Goal: Task Accomplishment & Management: Use online tool/utility

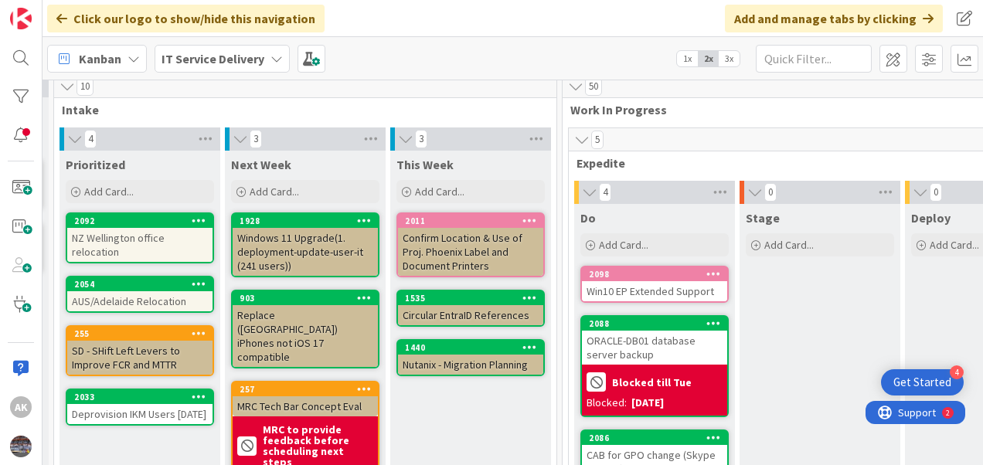
scroll to position [0, 325]
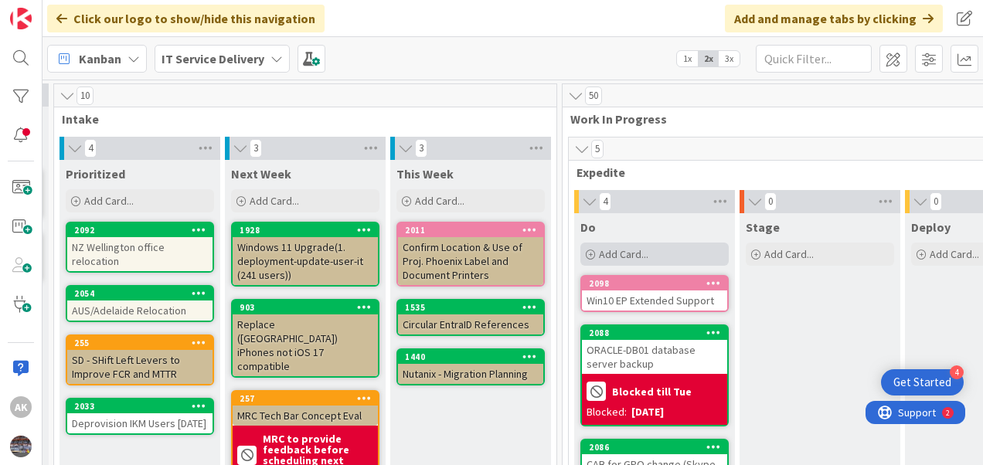
click at [592, 253] on icon at bounding box center [590, 254] width 9 height 9
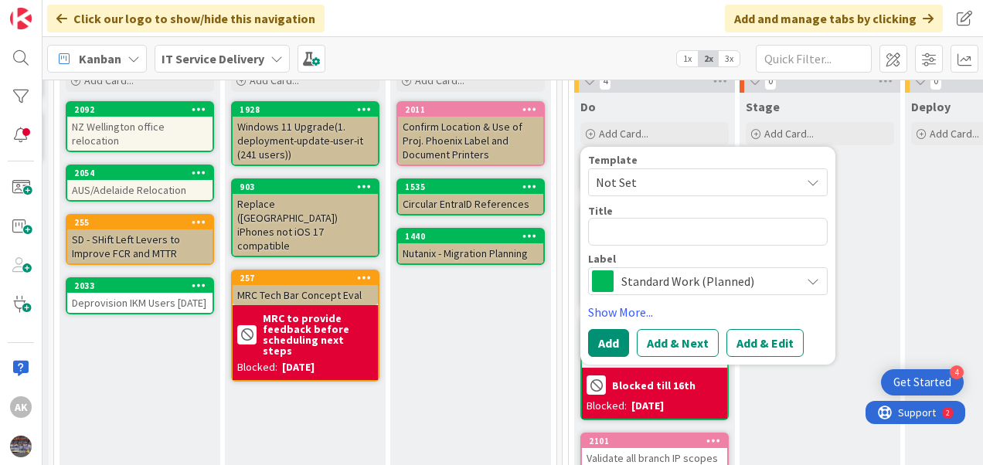
scroll to position [100, 325]
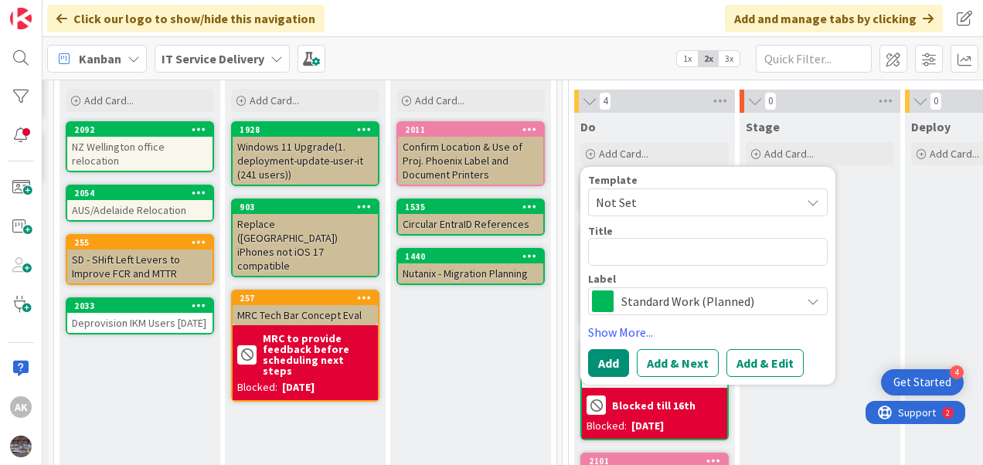
click at [617, 252] on textarea at bounding box center [708, 252] width 240 height 28
type textarea "x"
type textarea "C"
type textarea "x"
type textarea "Co"
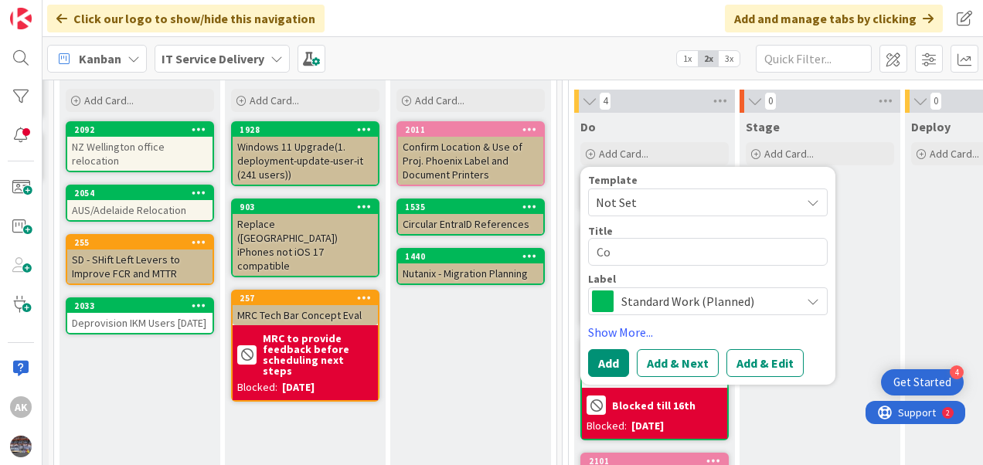
type textarea "x"
type textarea "Com"
type textarea "x"
type textarea "Comm"
type textarea "x"
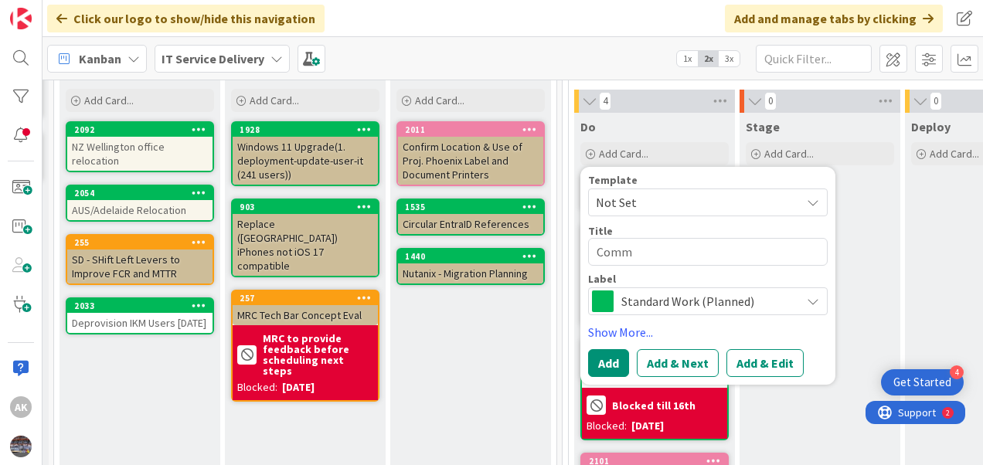
type textarea "Commv"
type textarea "x"
type textarea "Commvau"
type textarea "x"
type textarea "Commvaul"
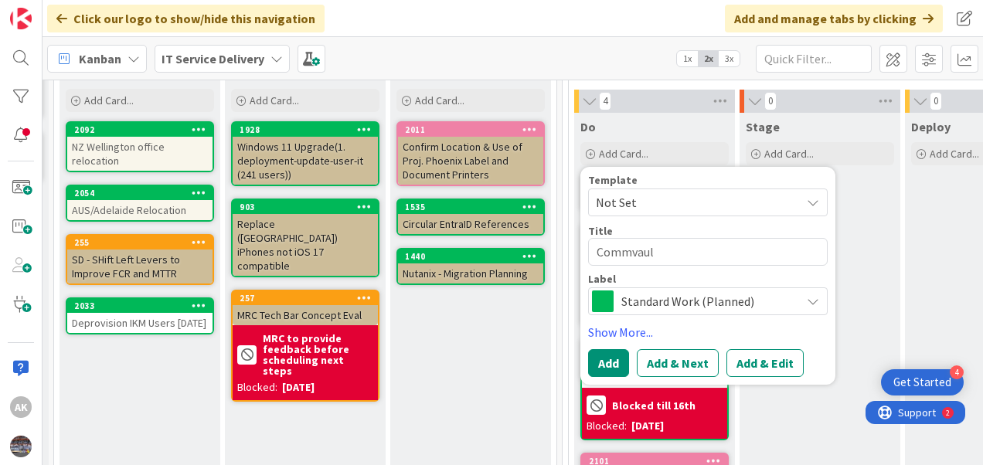
type textarea "x"
type textarea "Commvault"
type textarea "x"
type textarea "Commvault"
type textarea "x"
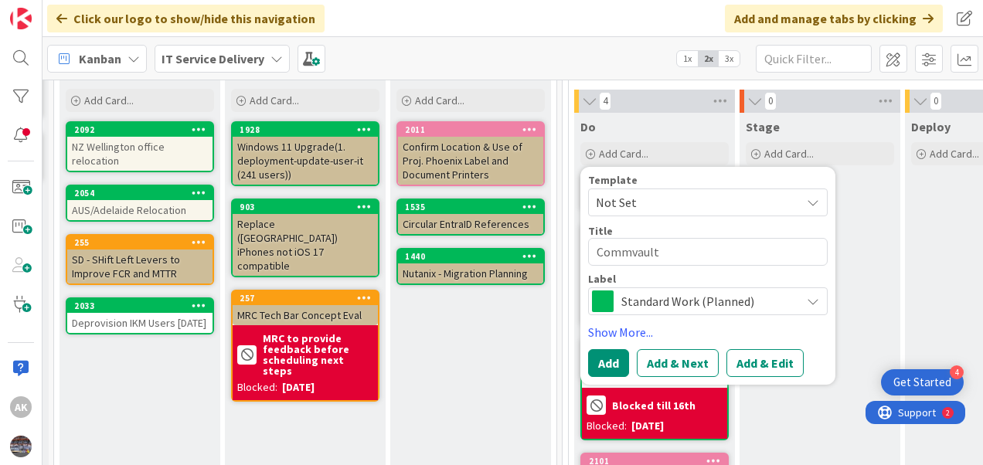
type textarea "Commvault S"
type textarea "x"
type textarea "Commvault SP"
type textarea "x"
type textarea "Commvault SP"
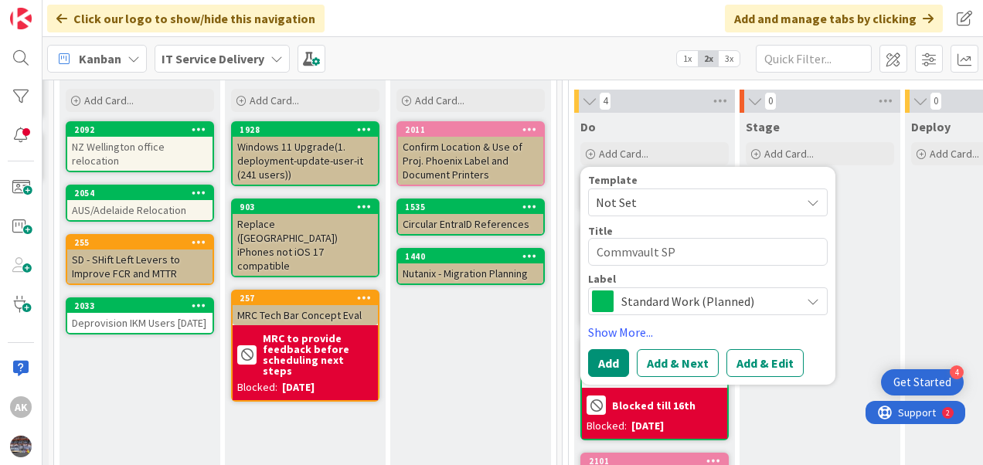
type textarea "x"
type textarea "Commvault SP u"
type textarea "x"
type textarea "Commvault SP up"
type textarea "x"
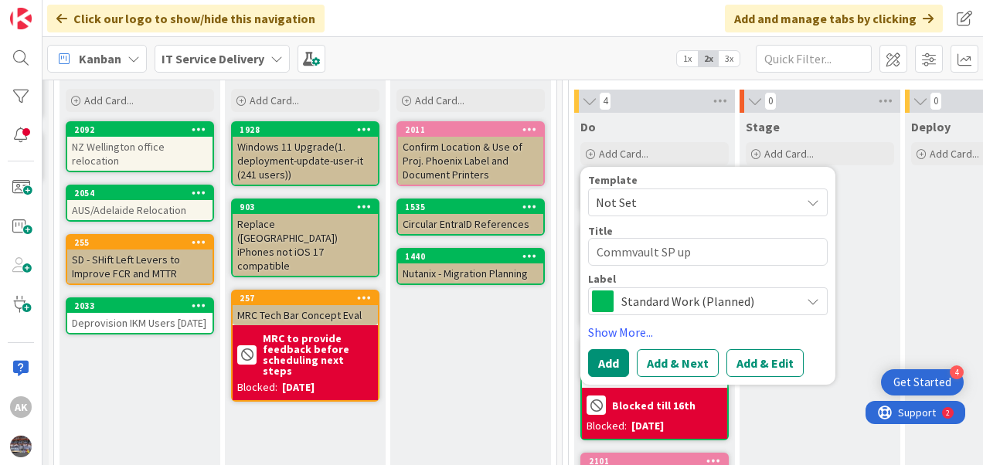
type textarea "Commvault SP upg"
type textarea "x"
type textarea "Commvault SP upgr"
type textarea "x"
type textarea "Commvault SP upgra"
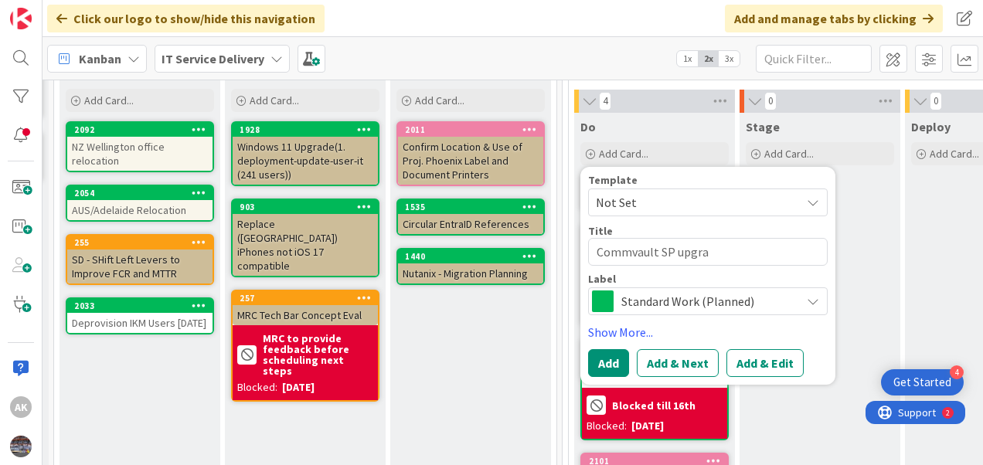
type textarea "x"
type textarea "Commvault SP upgrad"
type textarea "x"
type textarea "Commvault SP upgrade"
type textarea "x"
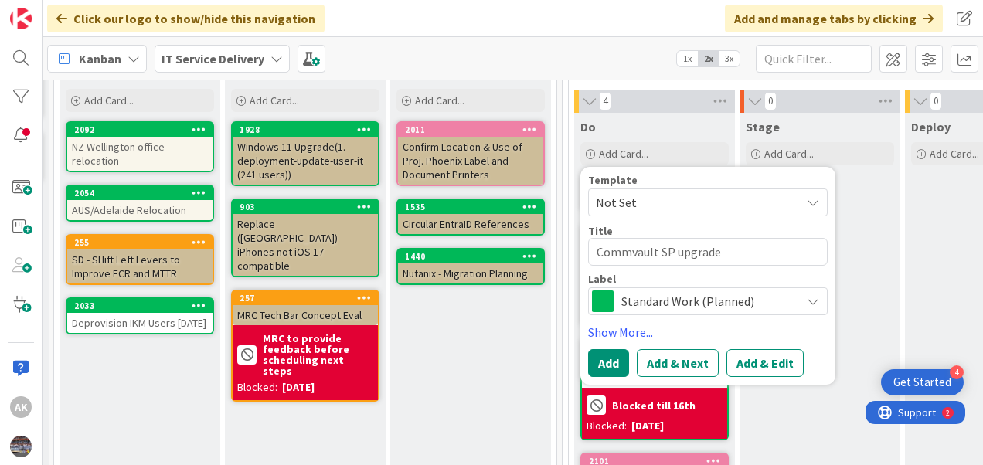
type textarea "Commvault SP upgrade"
type textarea "x"
type textarea "Commvault SP upgrade f"
type textarea "x"
type textarea "Commvault SP upgrade fr"
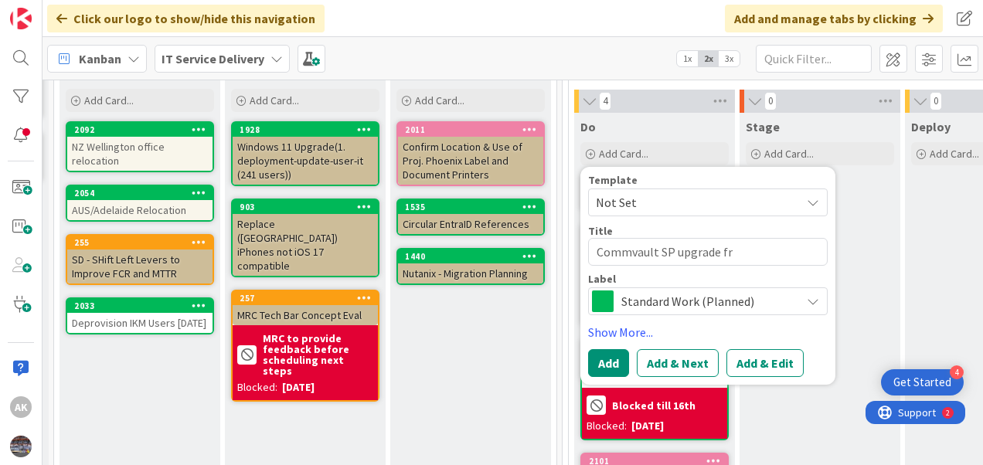
type textarea "x"
type textarea "Commvault SP upgrade fro"
type textarea "x"
type textarea "Commvault SP upgrade from"
type textarea "x"
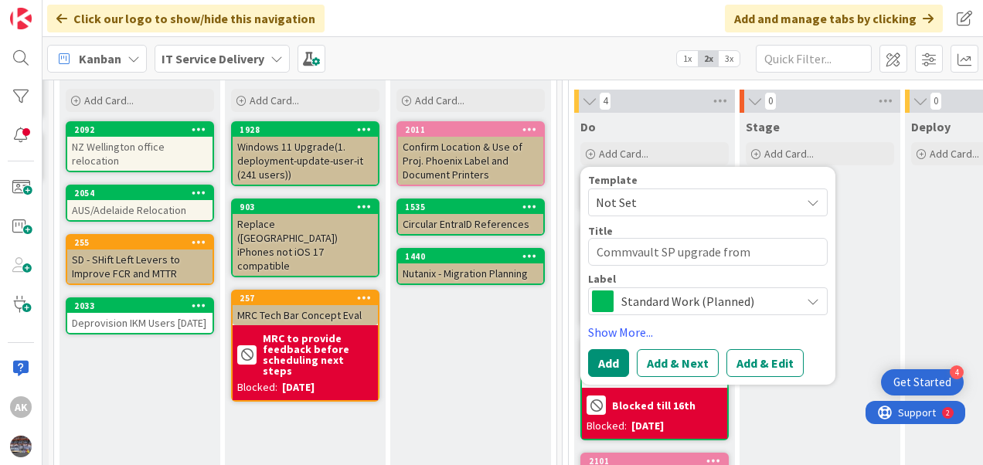
type textarea "Commvault SP upgrade from"
type textarea "x"
type textarea "Commvault SP upgrade from 1"
type textarea "x"
type textarea "Commvault SP upgrade from 11"
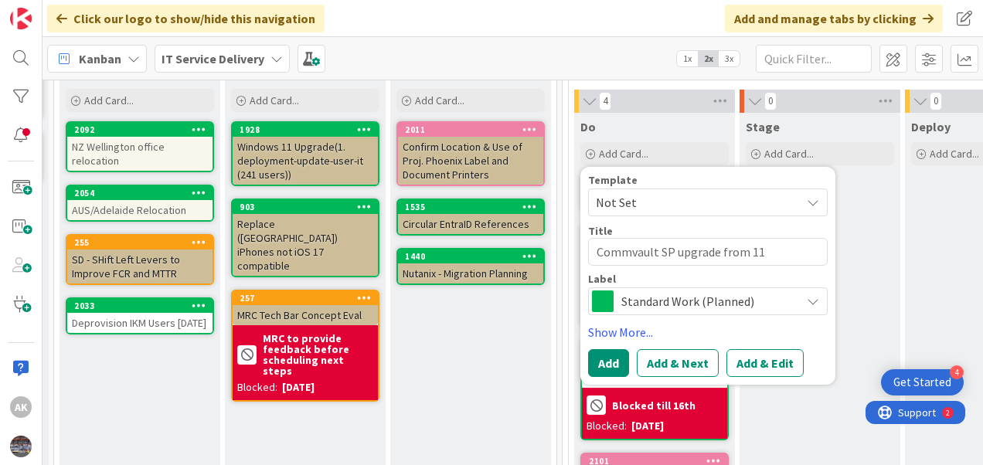
type textarea "x"
type textarea "Commvault SP upgrade from 11."
type textarea "x"
type textarea "Commvault SP upgrade from 11.3"
type textarea "x"
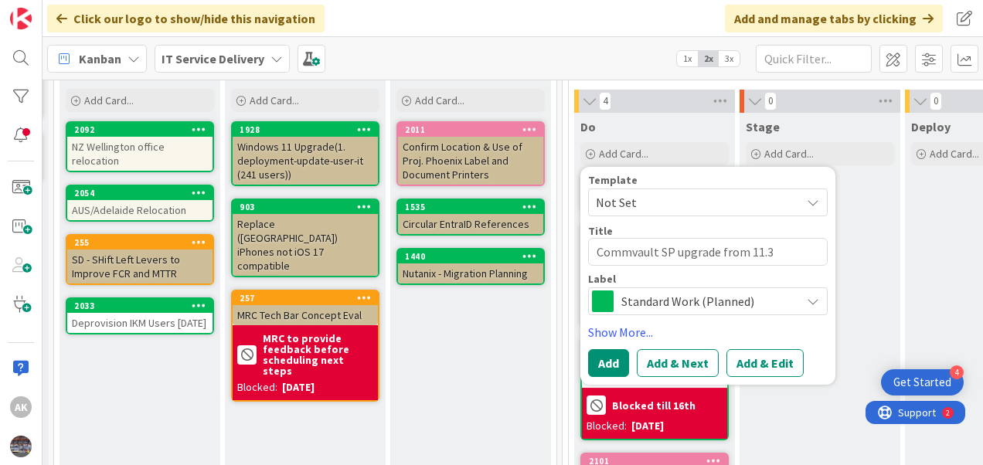
type textarea "Commvault SP upgrade from 11.36"
type textarea "x"
type textarea "Commvault SP upgrade from 11.36"
type textarea "x"
type textarea "Commvault SP upgrade from 11.36 t"
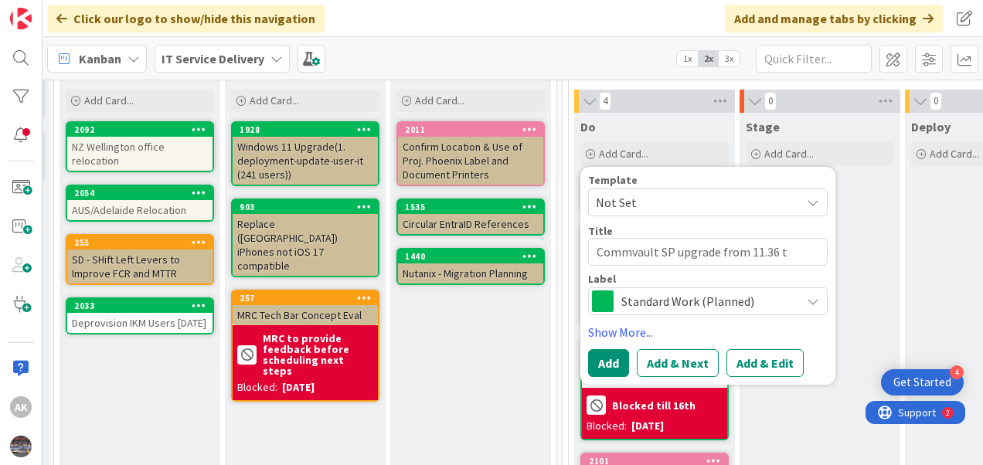
type textarea "x"
type textarea "Commvault SP upgrade from 11.36 to"
type textarea "x"
type textarea "Commvault SP upgrade from 11.36 to"
type textarea "x"
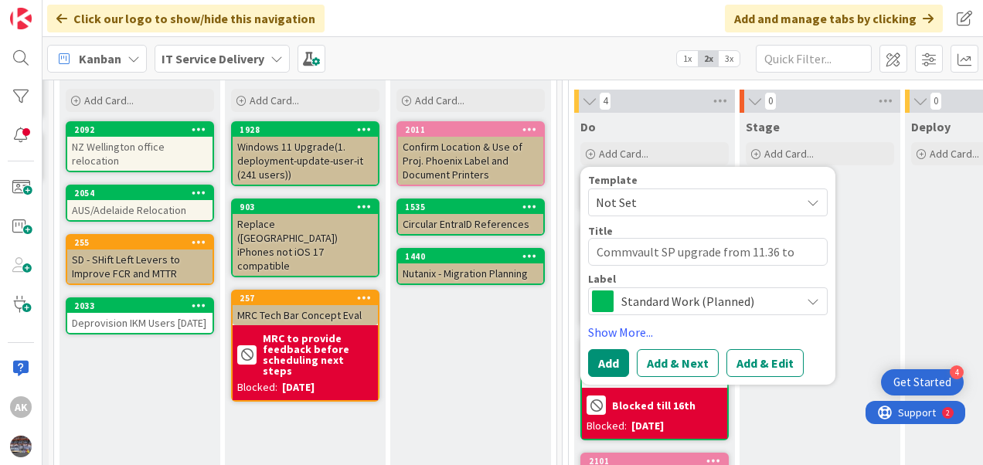
type textarea "Commvault SP upgrade from 11.36 to 1"
type textarea "x"
type textarea "Commvault SP upgrade from 11.36 to 11"
type textarea "x"
type textarea "Commvault SP upgrade from 11.36 to 11."
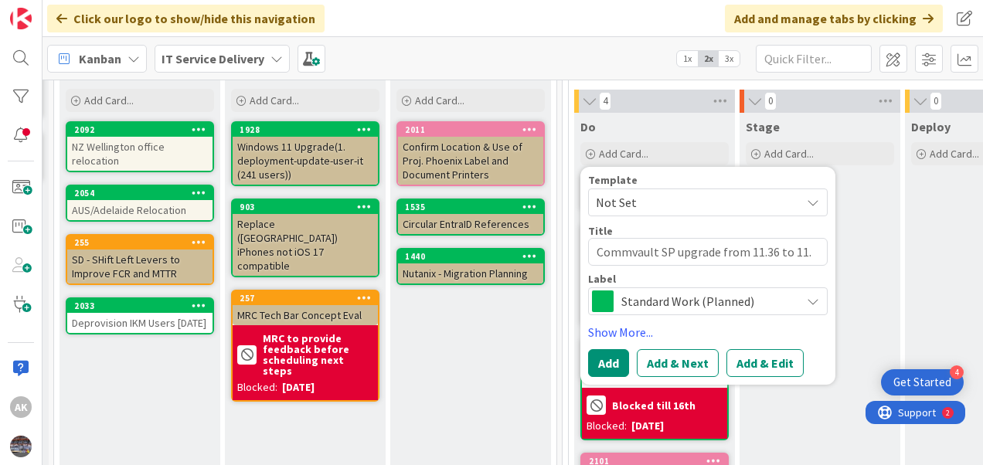
type textarea "x"
type textarea "Commvault SP upgrade from 11.36 to 11.4"
type textarea "x"
type textarea "Commvault SP upgrade from 11.36 to 11.40"
click at [774, 366] on button "Add & Edit" at bounding box center [764, 363] width 77 height 28
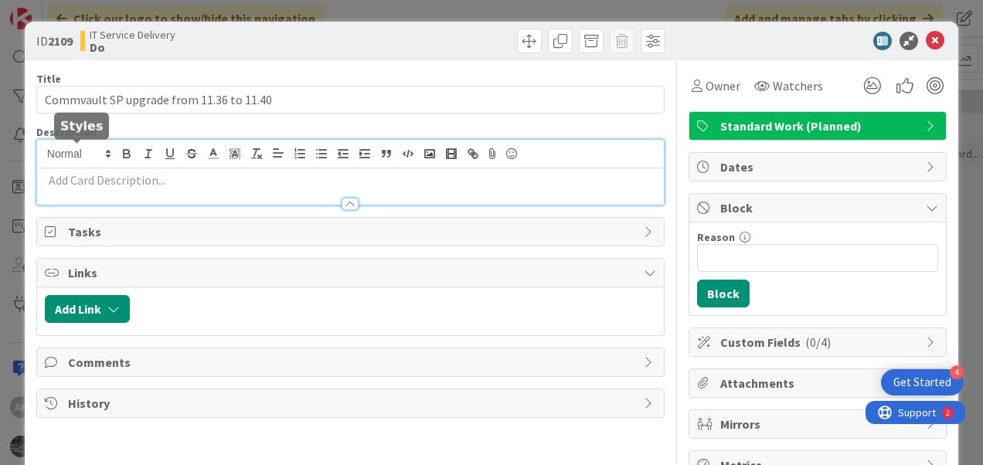
click at [63, 151] on div at bounding box center [350, 172] width 627 height 65
click at [926, 42] on icon at bounding box center [935, 41] width 19 height 19
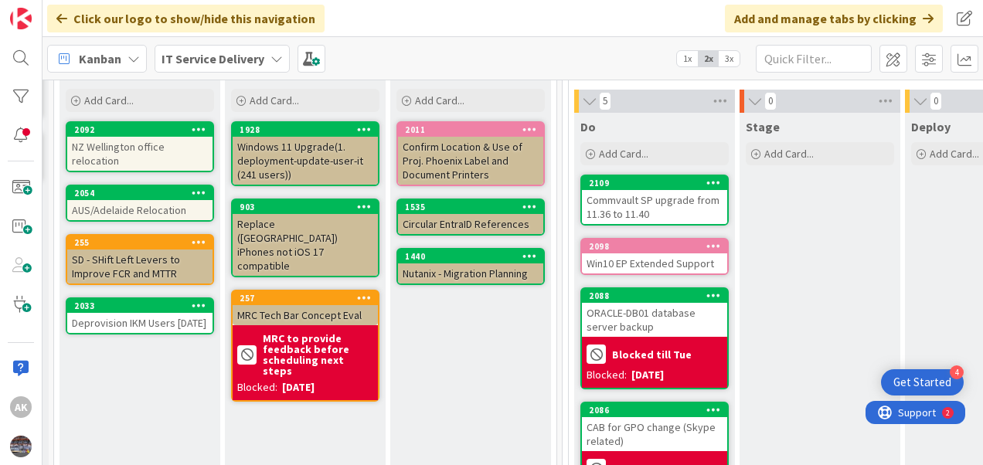
click at [658, 260] on div "Win10 EP Extended Support" at bounding box center [654, 263] width 145 height 20
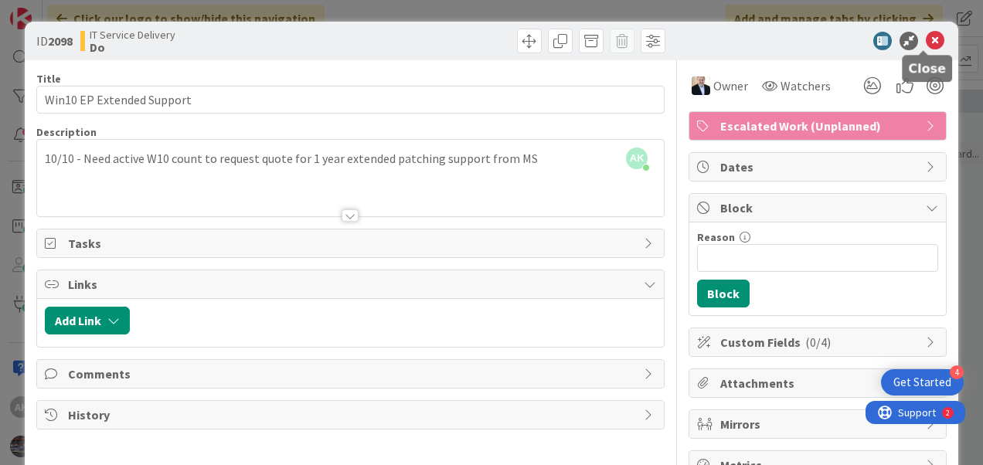
click at [926, 39] on icon at bounding box center [935, 41] width 19 height 19
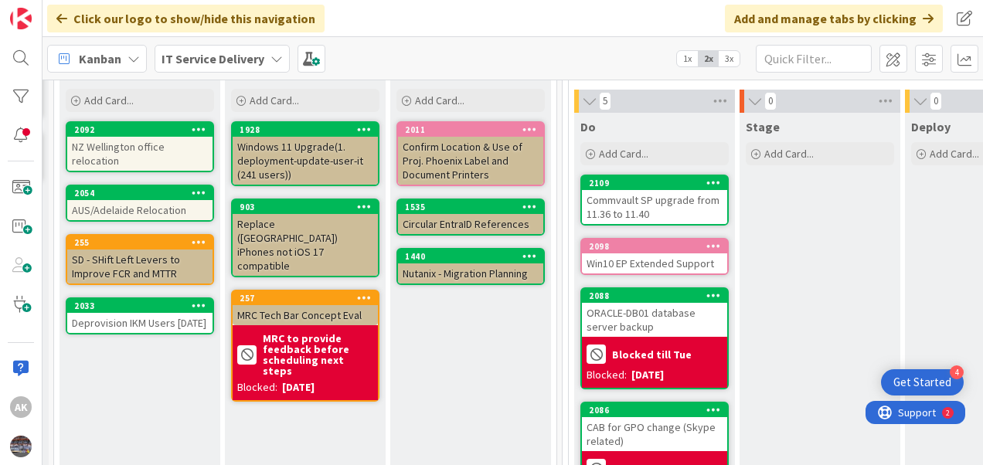
click at [640, 429] on div "CAB for GPO change (Skype related)" at bounding box center [654, 434] width 145 height 34
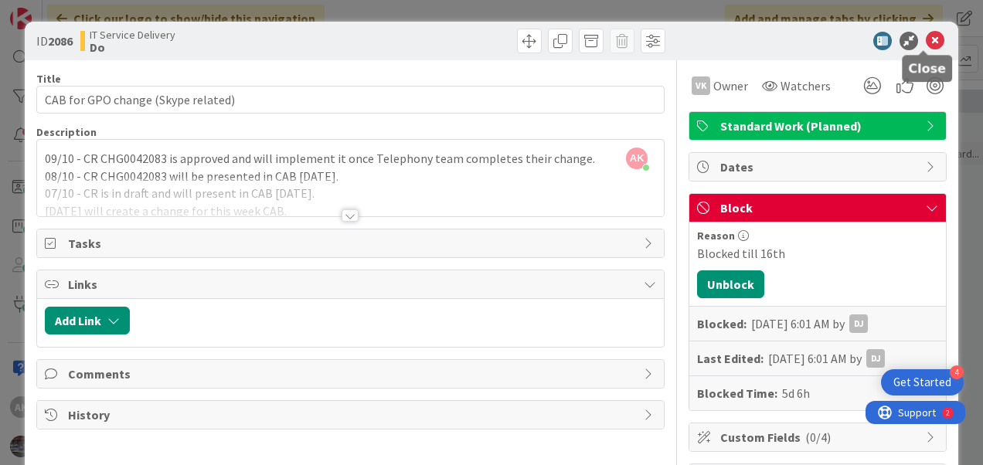
click at [926, 39] on icon at bounding box center [935, 41] width 19 height 19
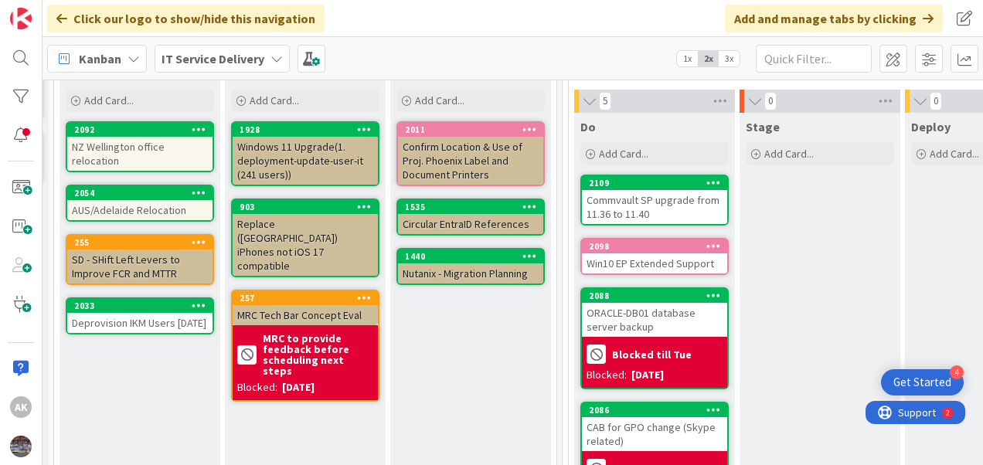
click at [656, 206] on div "Commvault SP upgrade from 11.36 to 11.40" at bounding box center [654, 207] width 145 height 34
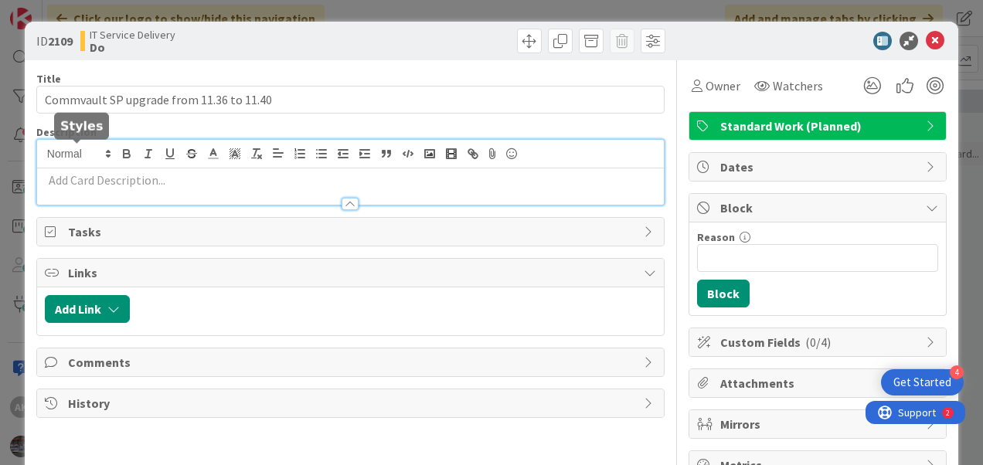
click at [58, 151] on div at bounding box center [350, 172] width 627 height 65
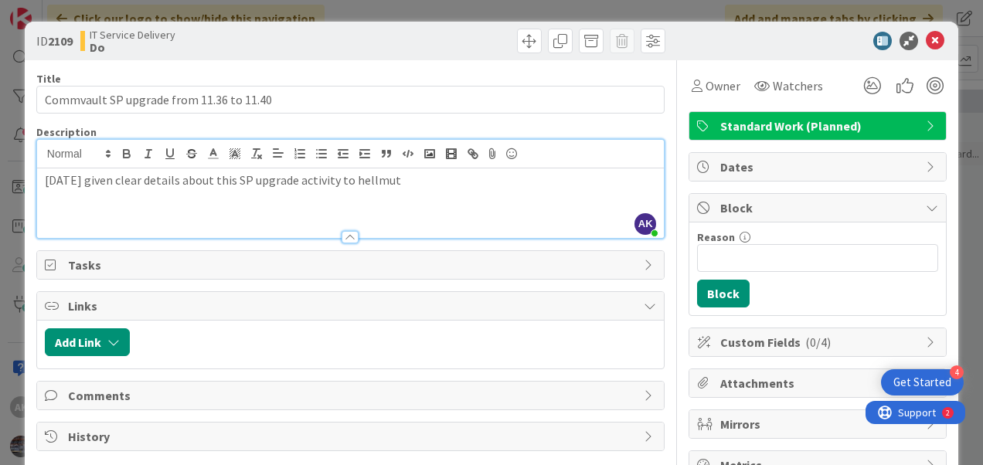
click at [195, 176] on p "[DATE] given clear details about this SP upgrade activity to hellmut" at bounding box center [350, 181] width 611 height 18
click at [426, 174] on p "[DATE] given clear details about this SP upgrade activity to hellmut" at bounding box center [350, 181] width 611 height 18
click at [475, 181] on p "[DATE] given clear details about this SP upgrade activity and also highlighted …" at bounding box center [350, 181] width 611 height 18
click at [547, 178] on p "[DATE] given clear details about this SP upgrade activity and also highlighted …" at bounding box center [350, 181] width 611 height 18
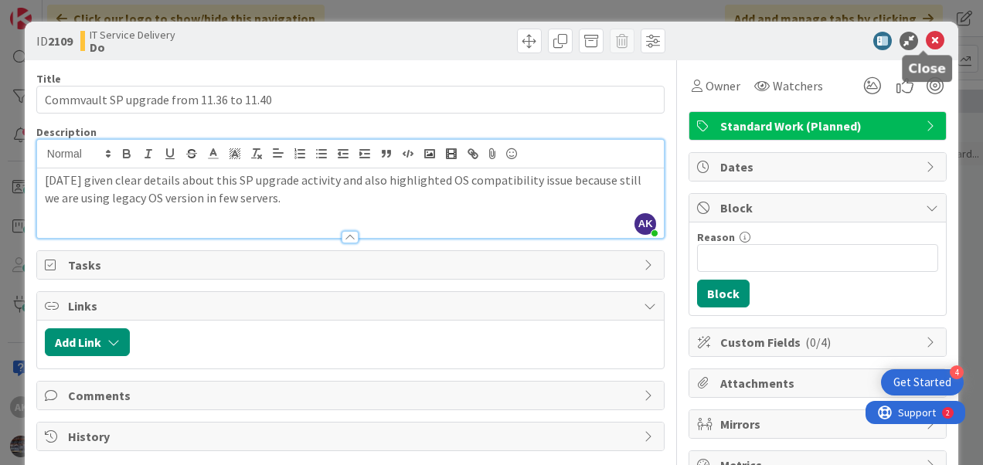
click at [929, 36] on icon at bounding box center [935, 41] width 19 height 19
